Goal: Information Seeking & Learning: Find specific fact

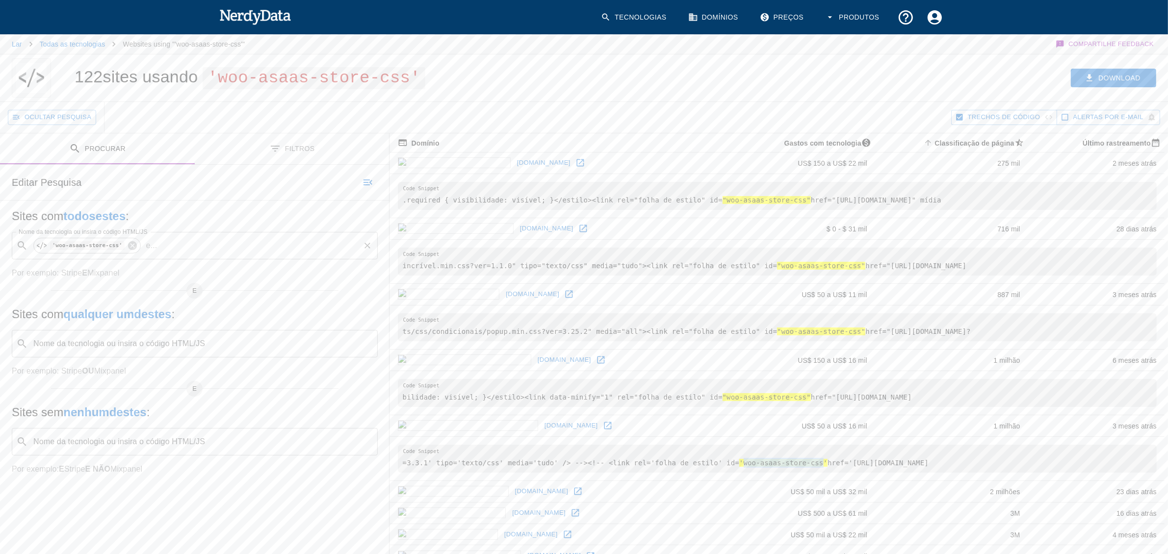
click at [180, 248] on input "Nome da tecnologia ou insira o código HTML/JS" at bounding box center [259, 245] width 197 height 19
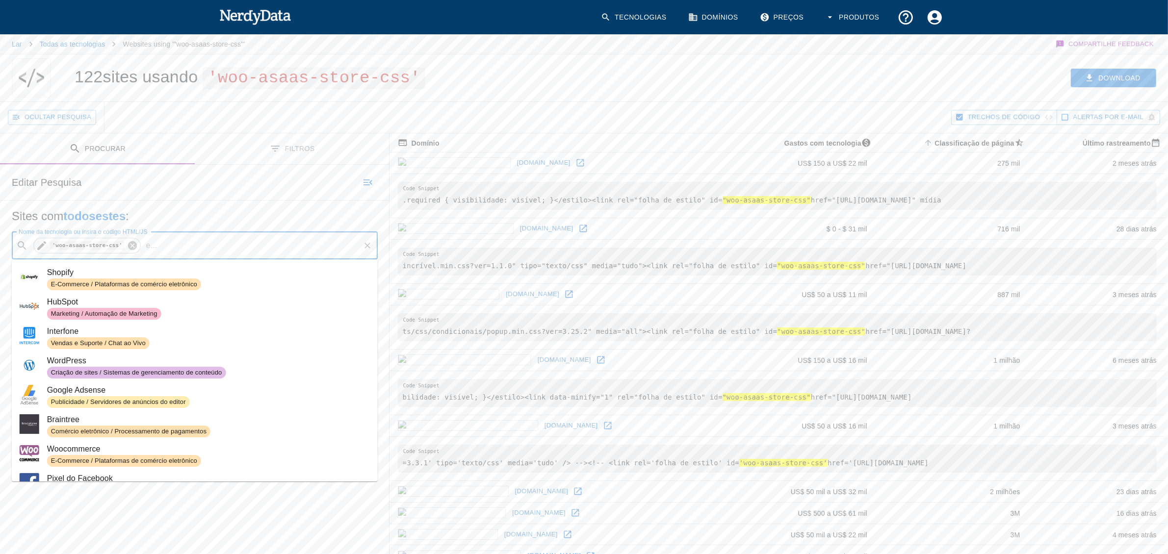
click at [130, 245] on icon at bounding box center [132, 245] width 9 height 9
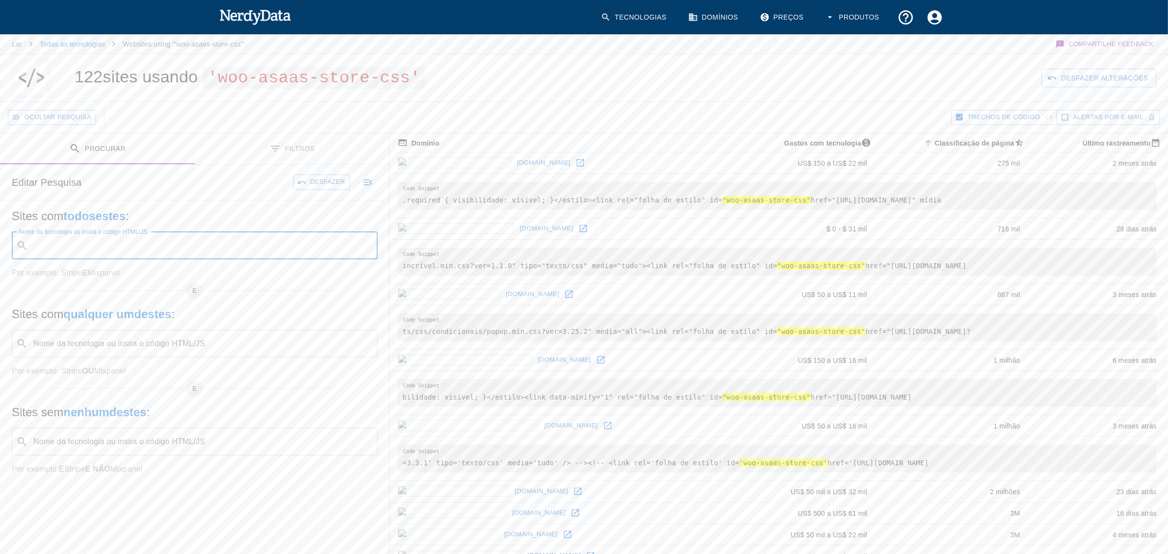
click at [99, 249] on input "Nome da tecnologia ou insira o código HTML/JS" at bounding box center [202, 245] width 341 height 19
drag, startPoint x: 526, startPoint y: 219, endPoint x: 562, endPoint y: 219, distance: 36.3
click at [722, 204] on font ""woo-asaas-store-css"" at bounding box center [766, 200] width 88 height 8
copy font "woo-asaas"
click at [135, 243] on div "Nome da tecnologia ou insira o código HTML/JS ​ Nome da tecnologia ou insira o …" at bounding box center [195, 245] width 366 height 27
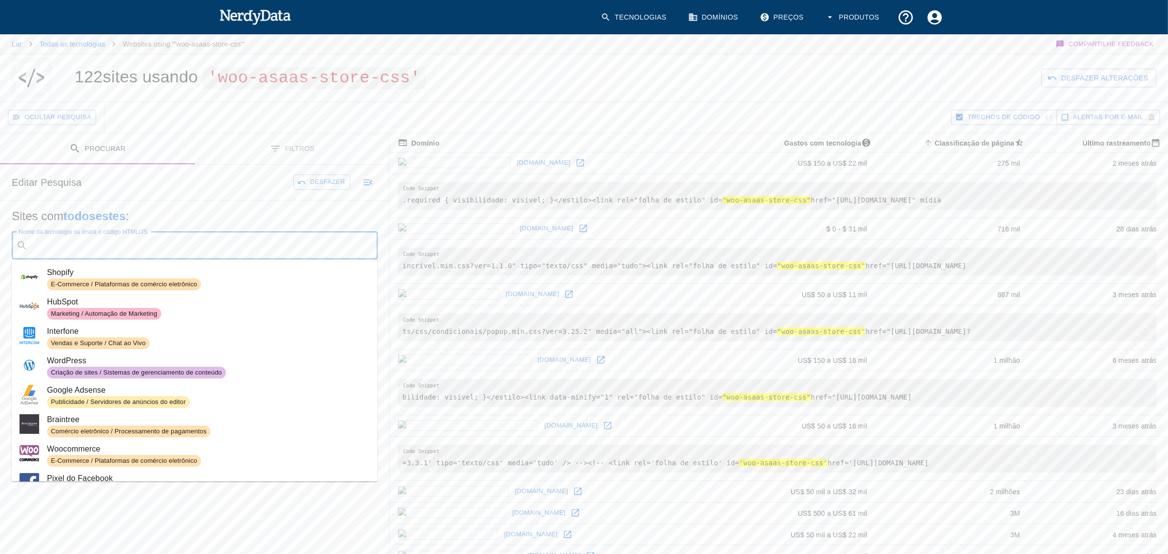
paste input "woo-asaas"
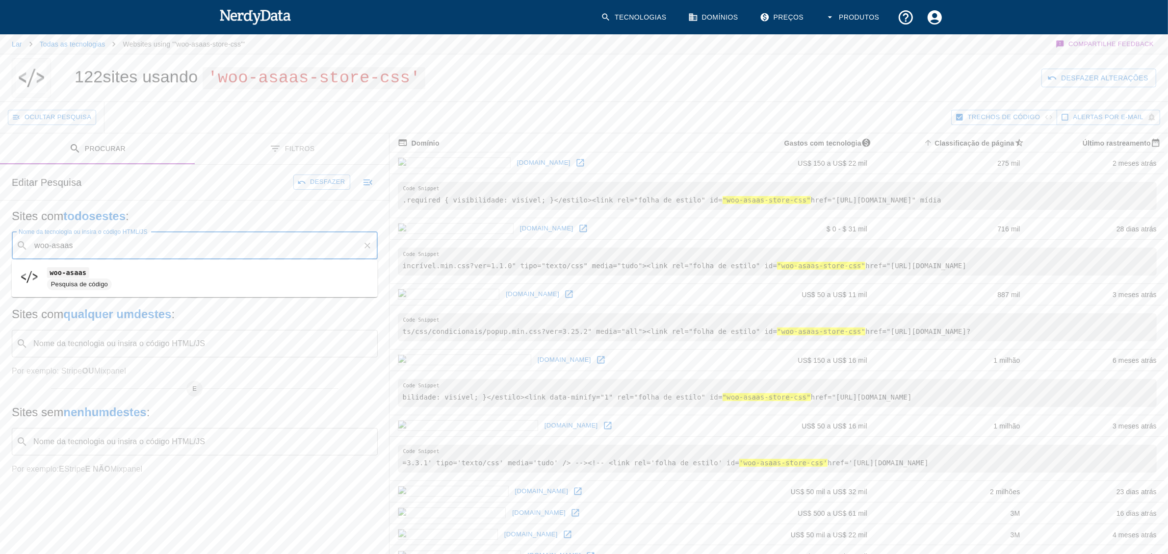
drag, startPoint x: 51, startPoint y: 249, endPoint x: 79, endPoint y: 249, distance: 27.5
click at [79, 249] on input "woo-asaas" at bounding box center [195, 245] width 327 height 19
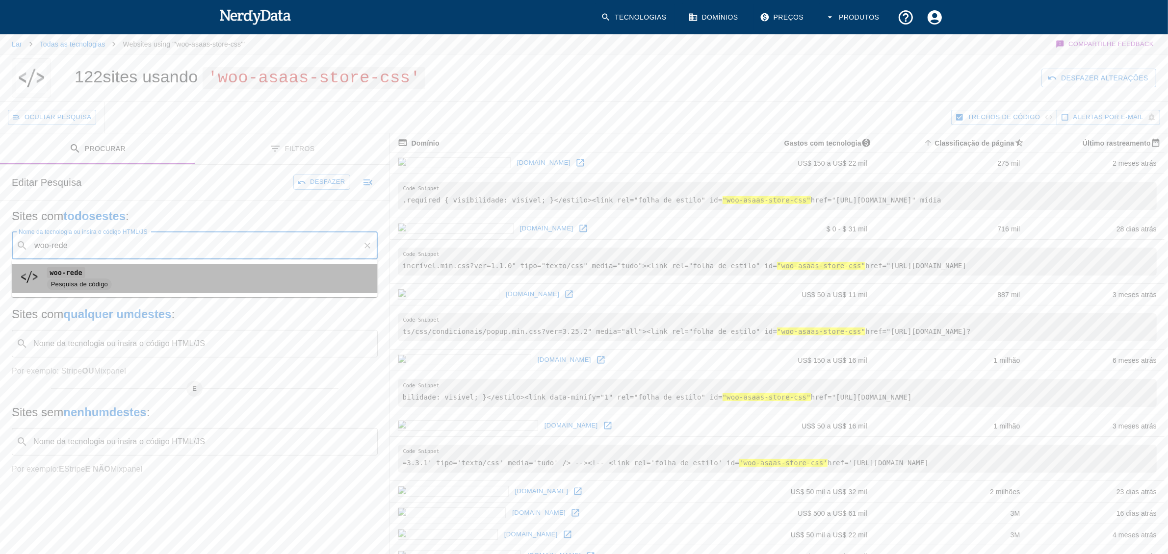
click at [87, 265] on li "woo-rede Pesquisa de código" at bounding box center [195, 278] width 366 height 29
type input "woo-rede"
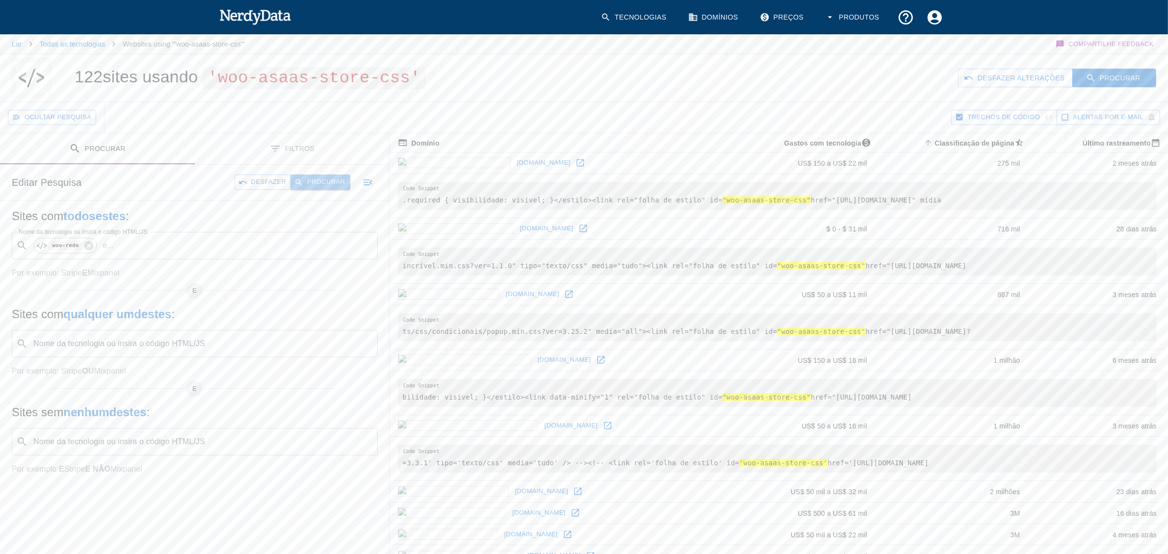
click at [334, 184] on font "Procurar" at bounding box center [326, 181] width 38 height 7
